Goal: Navigation & Orientation: Understand site structure

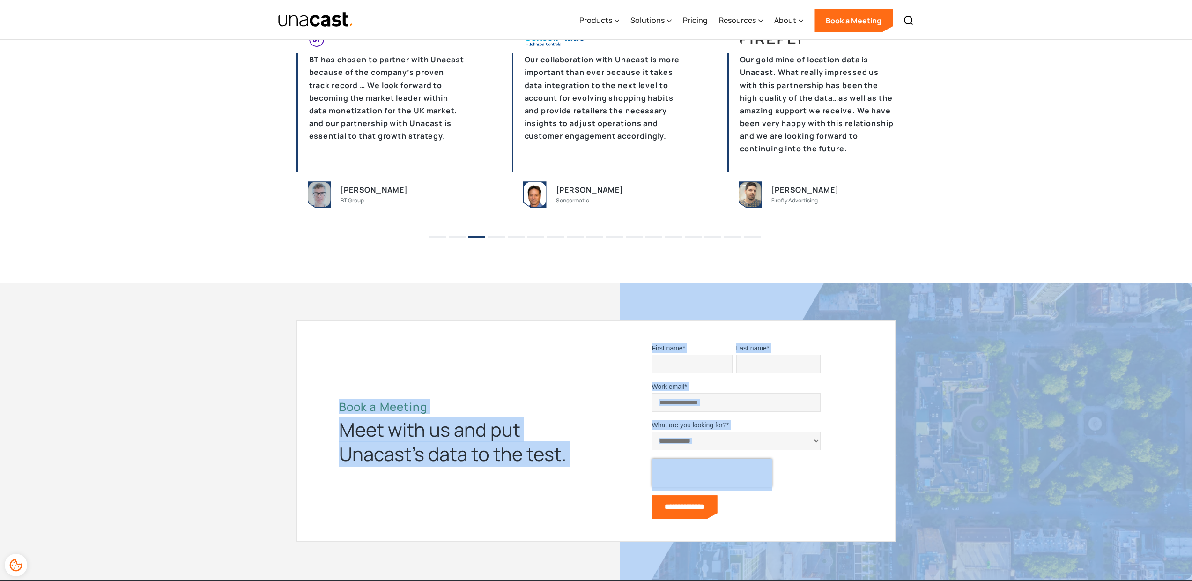
scroll to position [2752, 0]
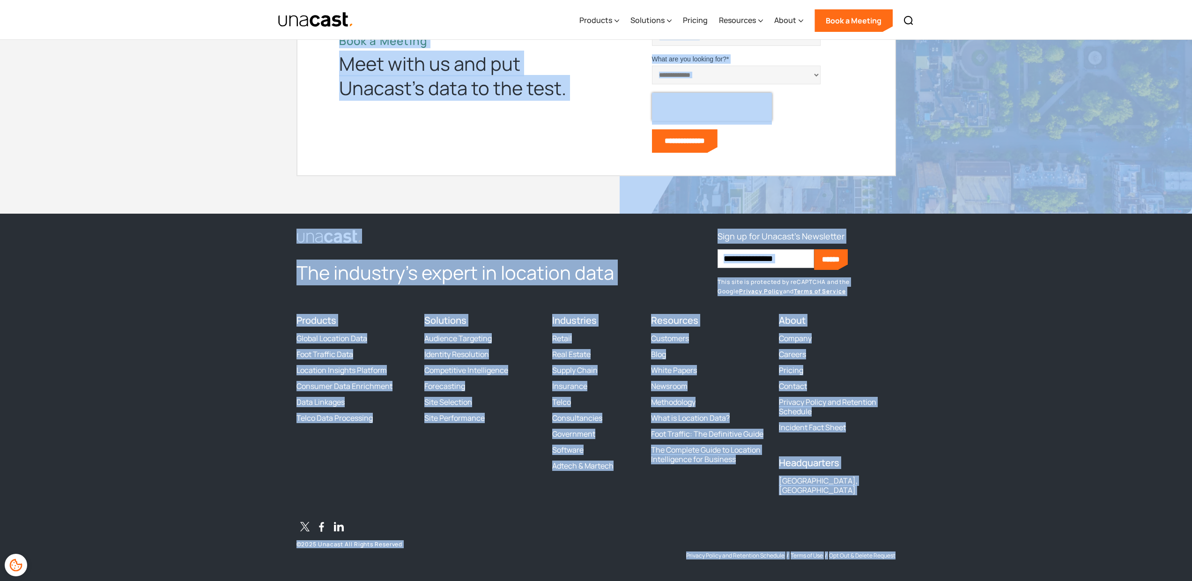
drag, startPoint x: 350, startPoint y: 435, endPoint x: 925, endPoint y: 617, distance: 603.9
click at [1014, 541] on footer "The industry’s expert in location data Sign up for Unacast's Newsletter First n…" at bounding box center [596, 402] width 1192 height 376
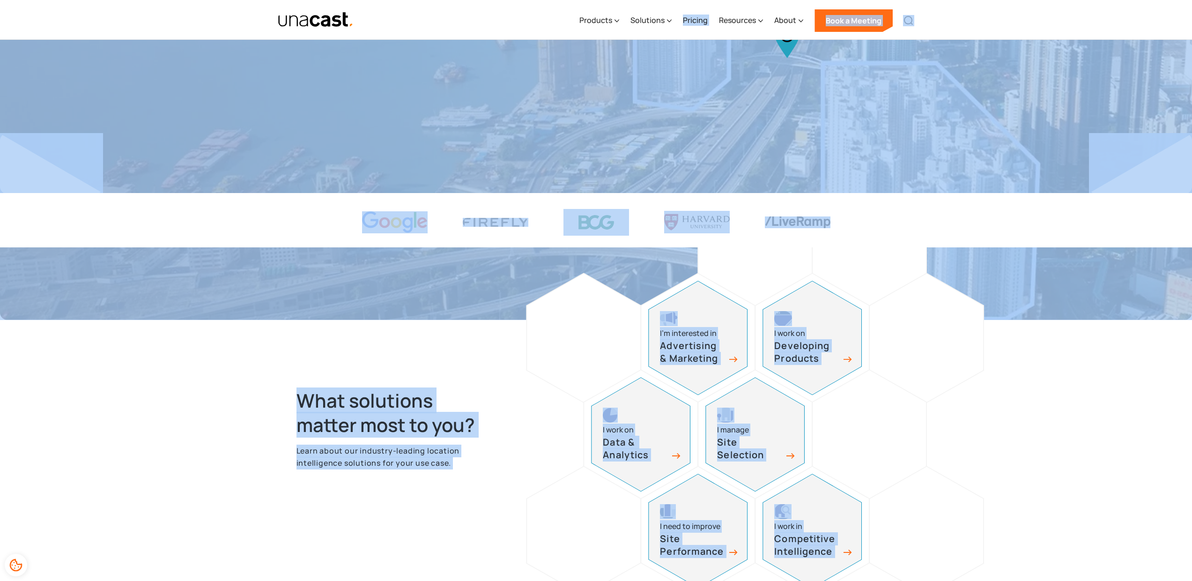
scroll to position [0, 0]
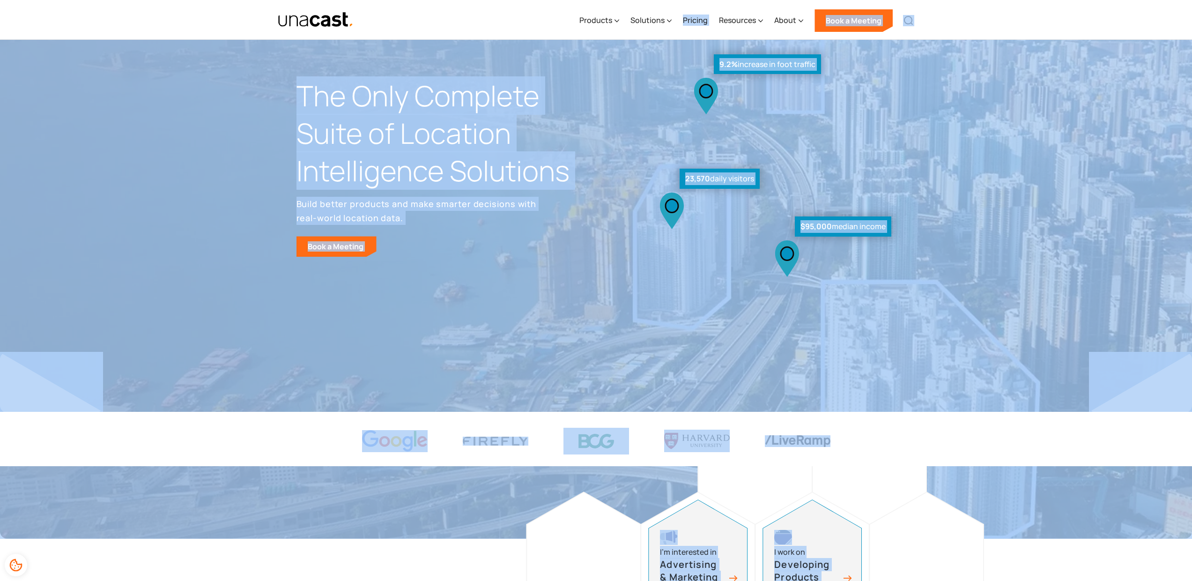
drag, startPoint x: 1036, startPoint y: 556, endPoint x: 476, endPoint y: -56, distance: 829.8
click at [476, 0] on html "What are you looking for? ****** Products Location Intelligence Global Location…" at bounding box center [596, 290] width 1192 height 581
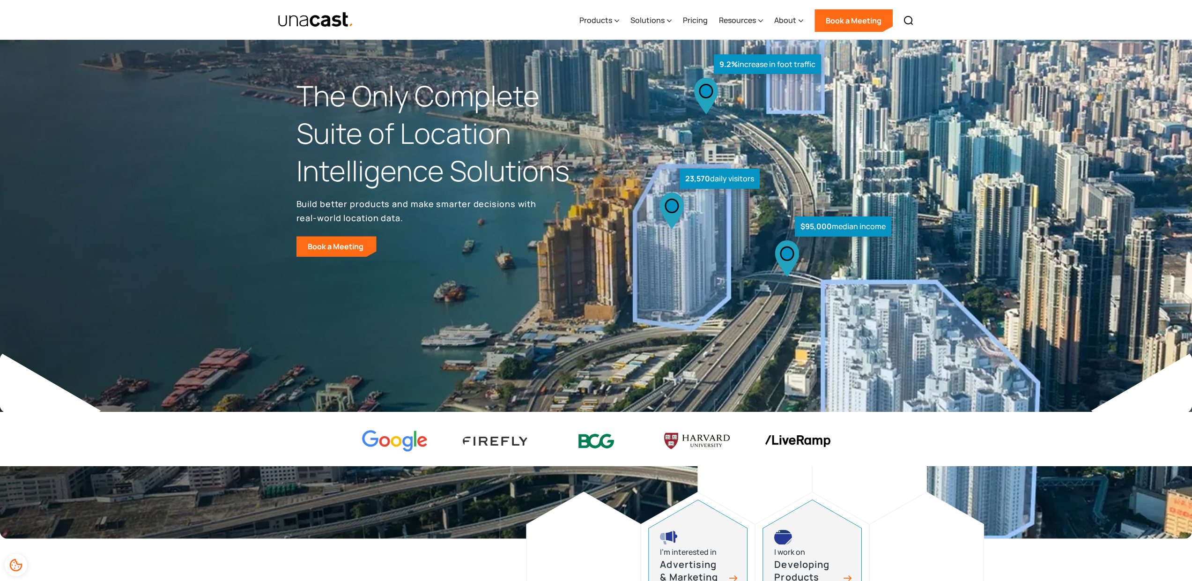
click at [223, 22] on div "What are you looking for? ****** Products Location Intelligence Global Location…" at bounding box center [596, 20] width 1192 height 40
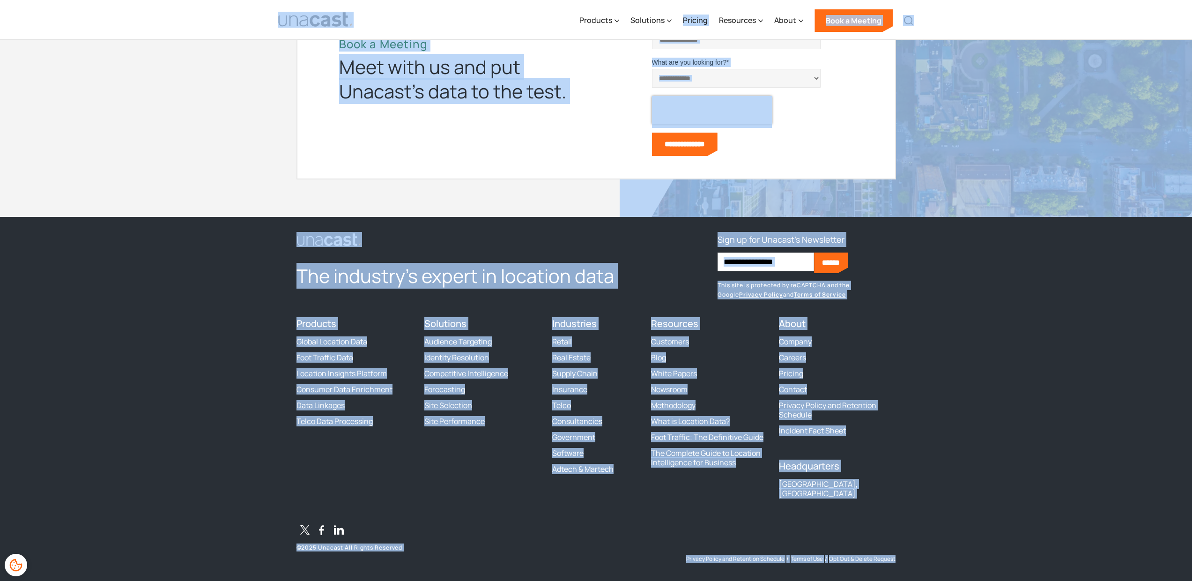
scroll to position [2752, 0]
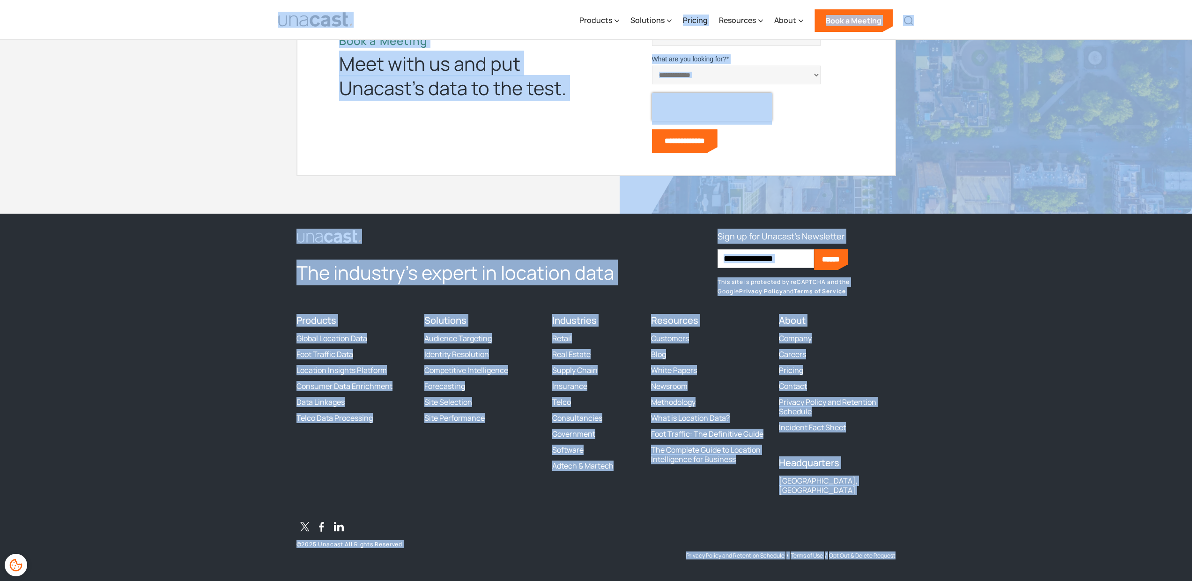
drag, startPoint x: 223, startPoint y: 22, endPoint x: 902, endPoint y: 611, distance: 898.4
click at [967, 551] on footer "The industry’s expert in location data Sign up for Unacast's Newsletter First n…" at bounding box center [596, 402] width 1192 height 376
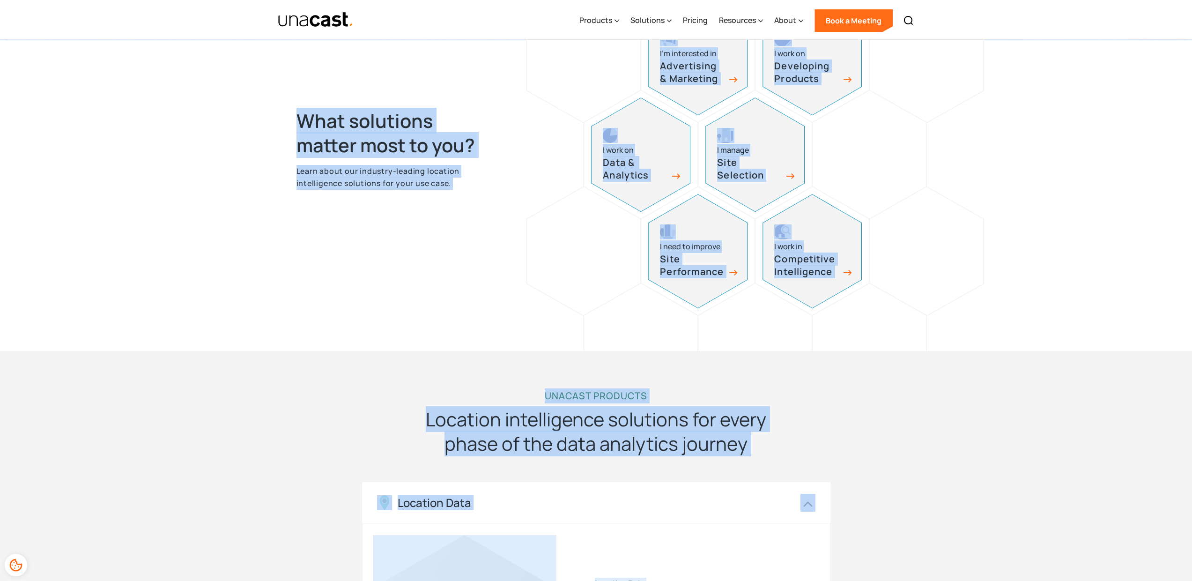
scroll to position [0, 0]
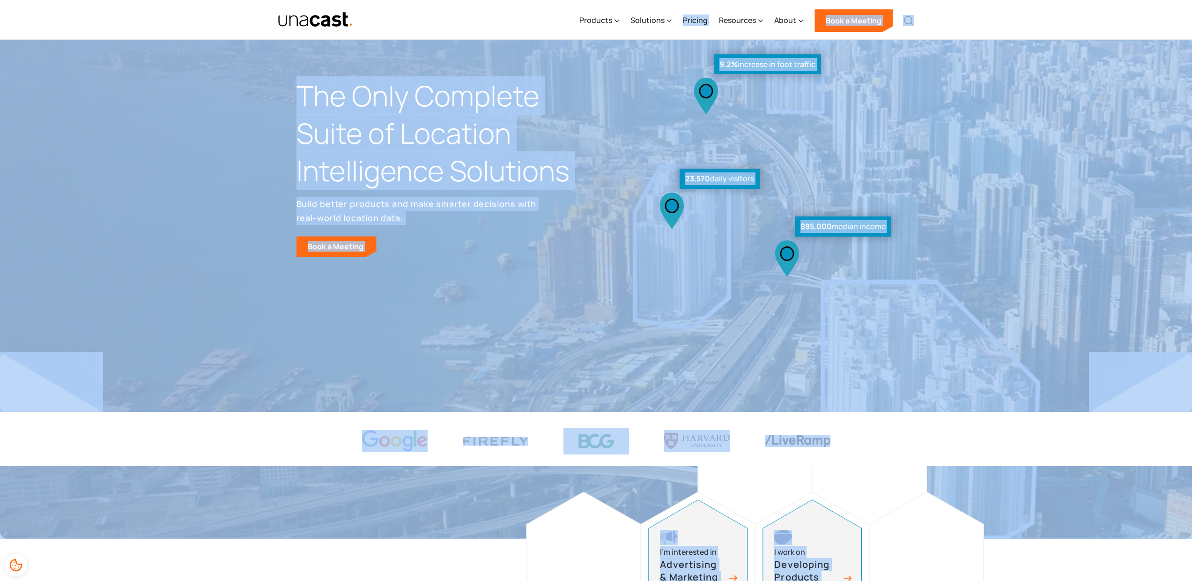
drag, startPoint x: 971, startPoint y: 553, endPoint x: 443, endPoint y: -57, distance: 806.8
click at [443, 0] on html "What are you looking for? ****** Products Location Intelligence Global Location…" at bounding box center [596, 290] width 1192 height 581
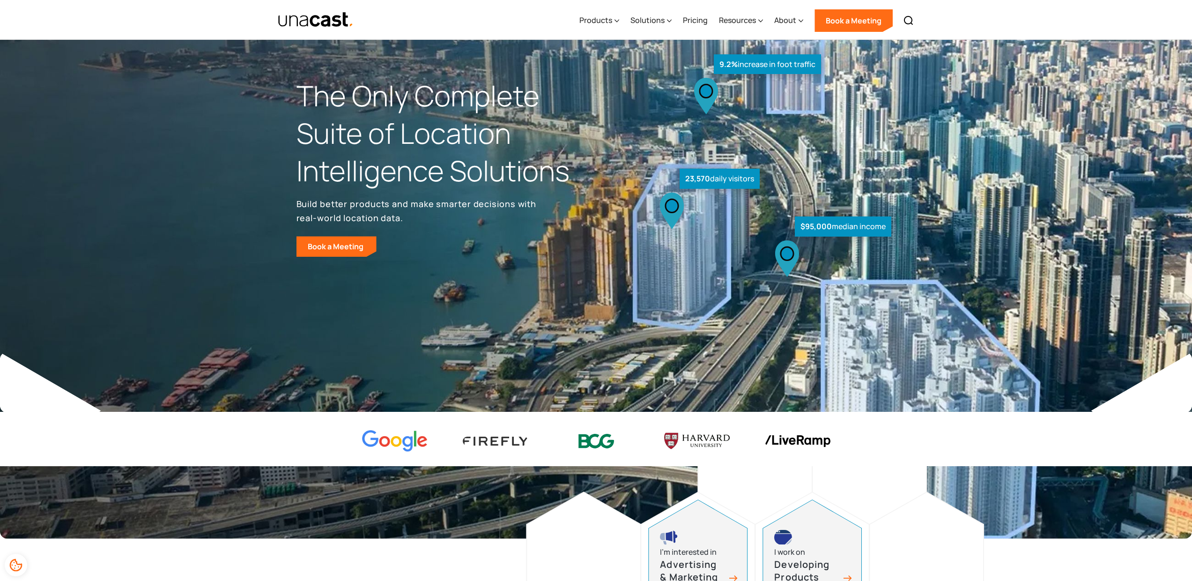
click at [262, 10] on div "Products Location Intelligence Global Location Data Foot Traffic Data Location …" at bounding box center [596, 19] width 674 height 39
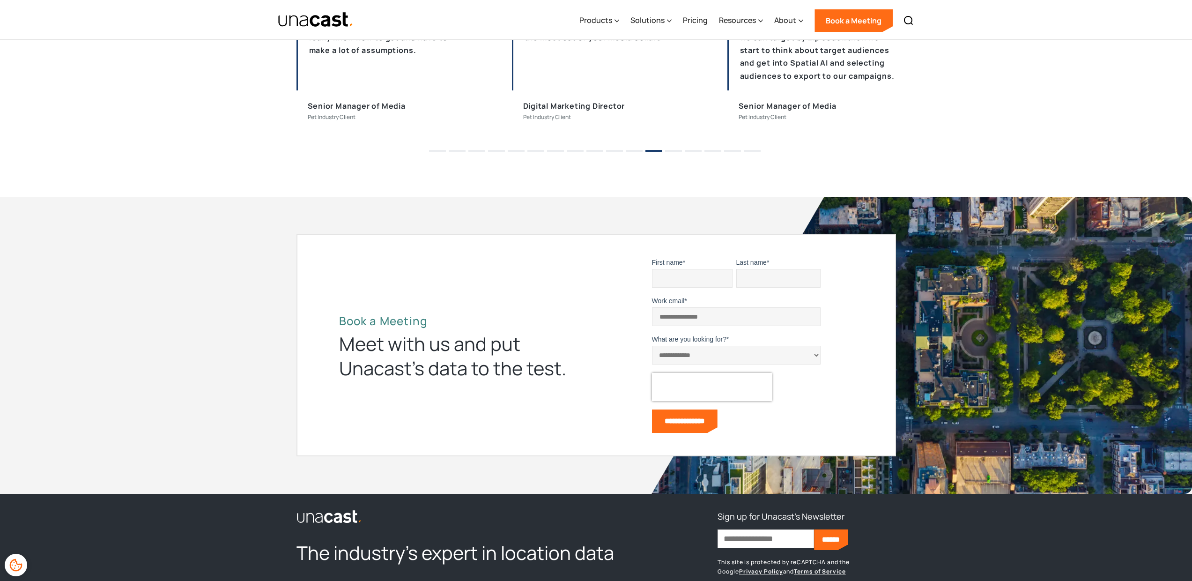
scroll to position [2752, 0]
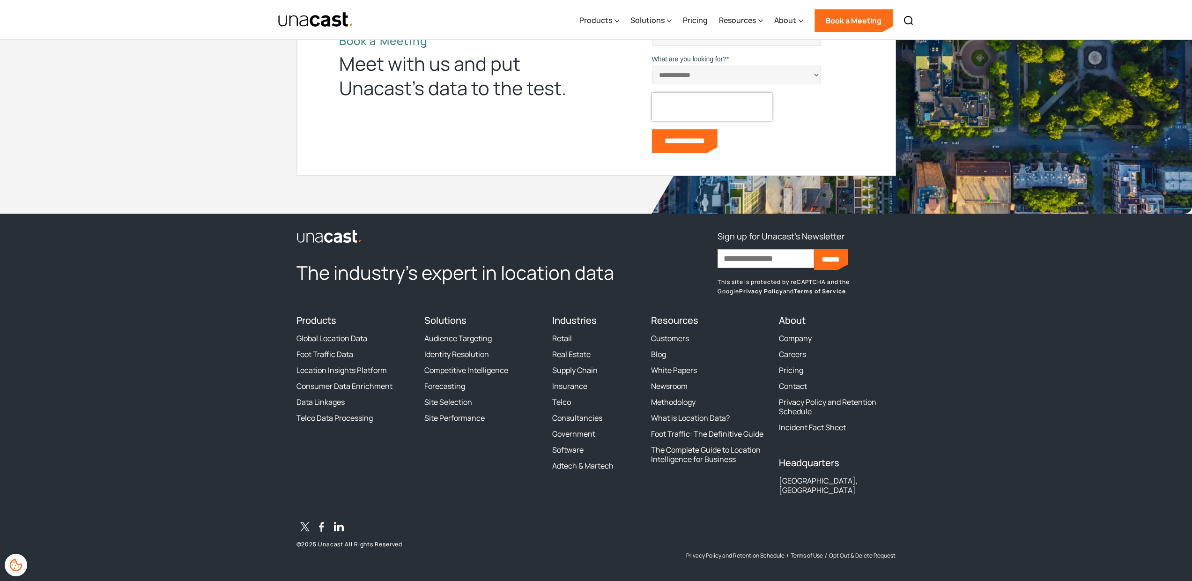
click at [22, 564] on icon "Cookie Preferences" at bounding box center [15, 564] width 15 height 15
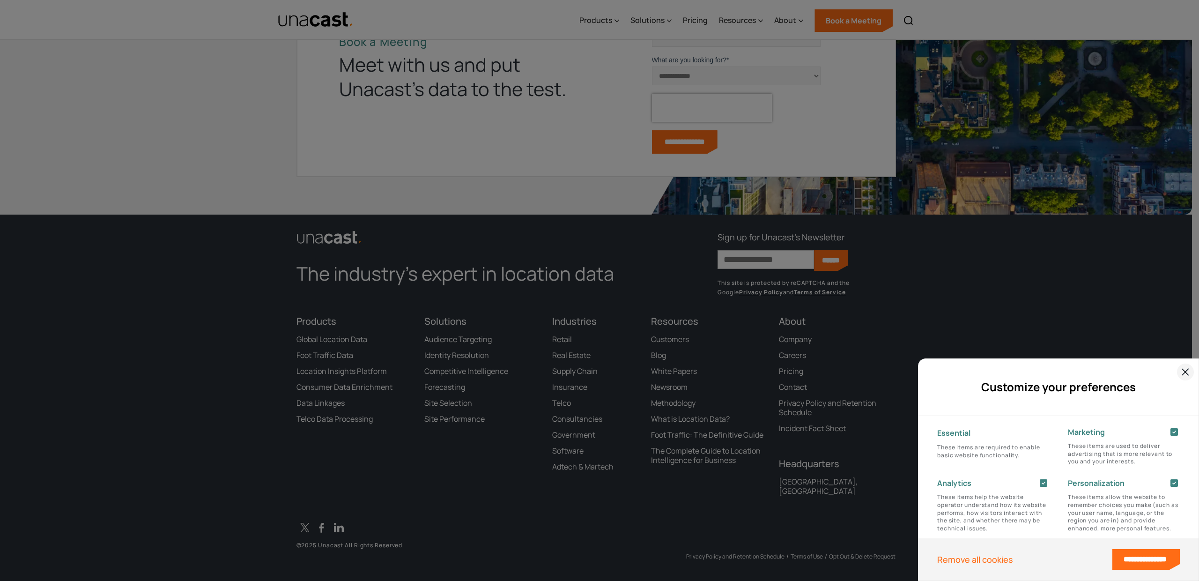
click at [1185, 365] on div at bounding box center [1185, 371] width 17 height 17
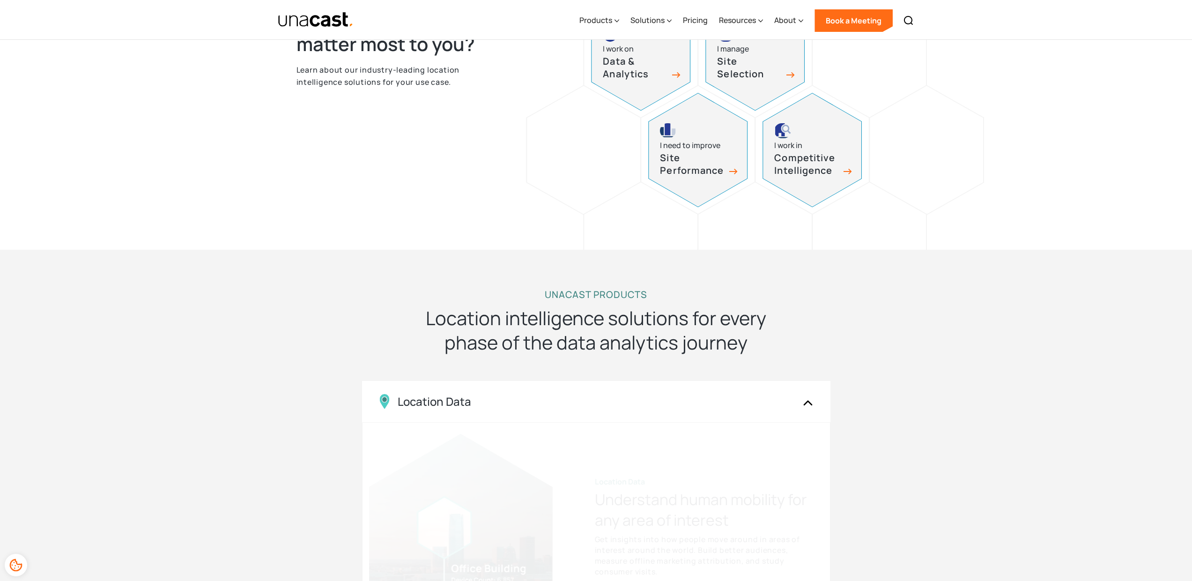
scroll to position [107, 0]
